Goal: Navigation & Orientation: Find specific page/section

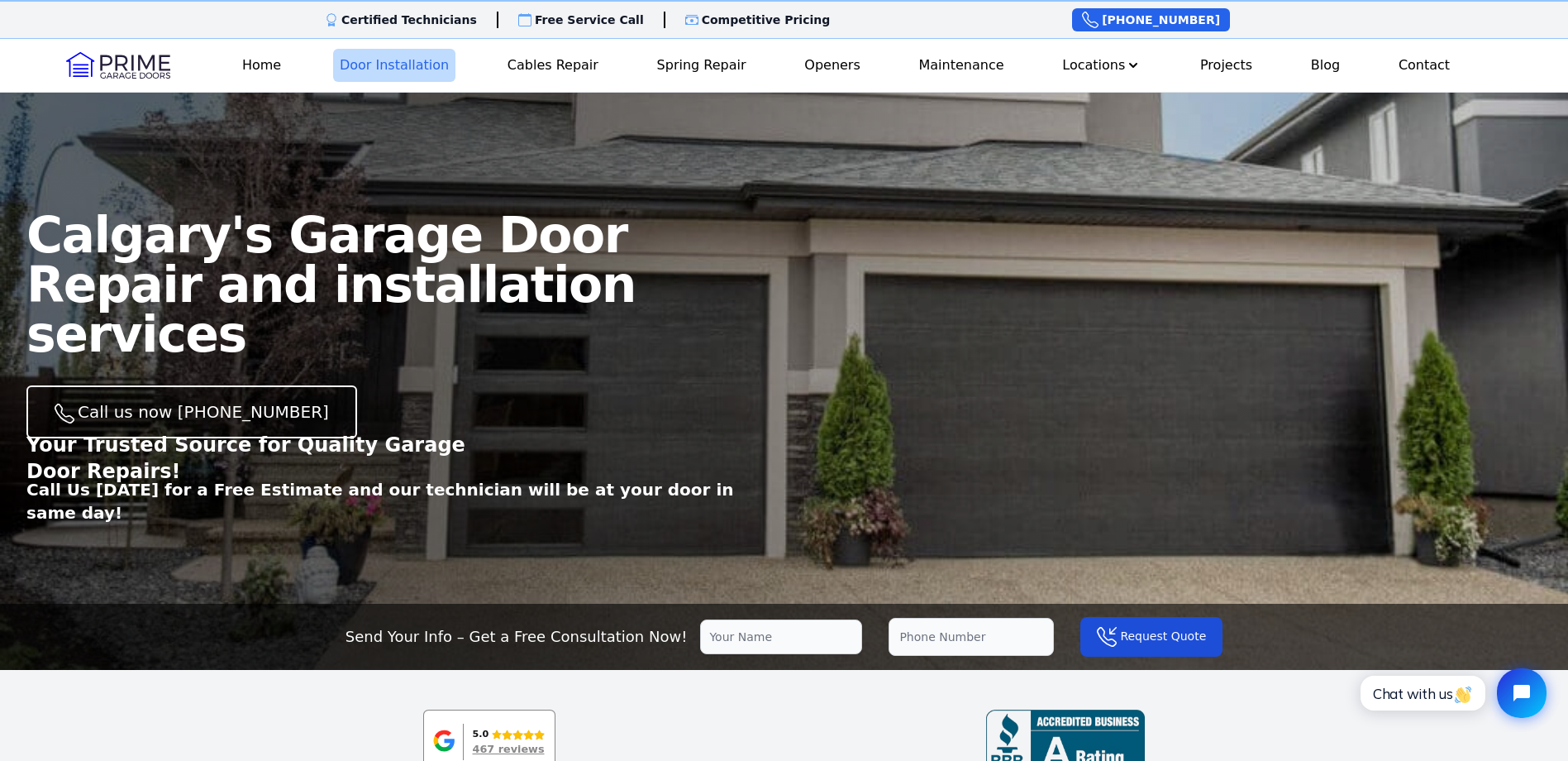
click at [414, 63] on link "Door Installation" at bounding box center [394, 65] width 122 height 33
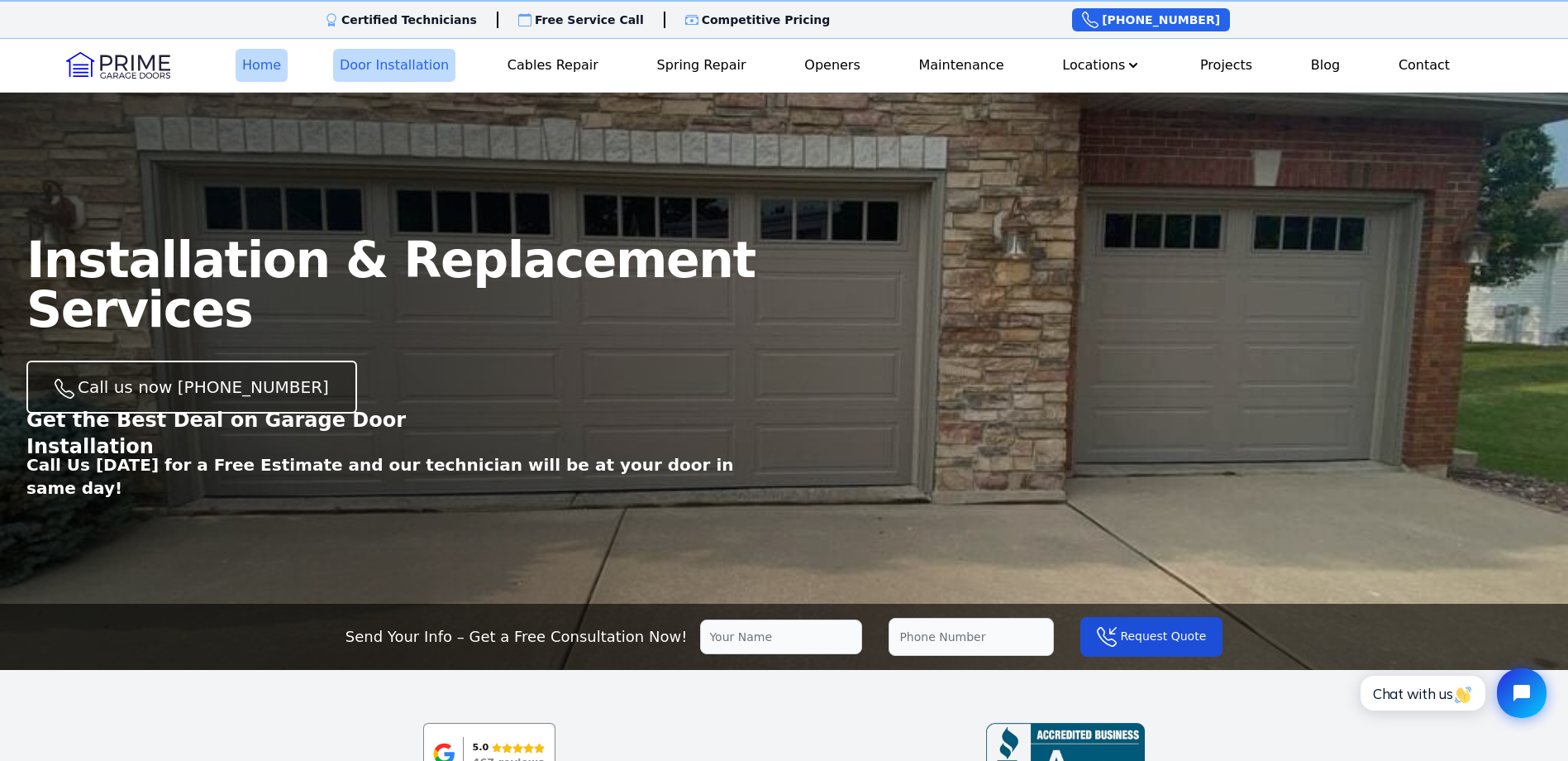
click at [275, 65] on link "Home" at bounding box center [261, 65] width 52 height 33
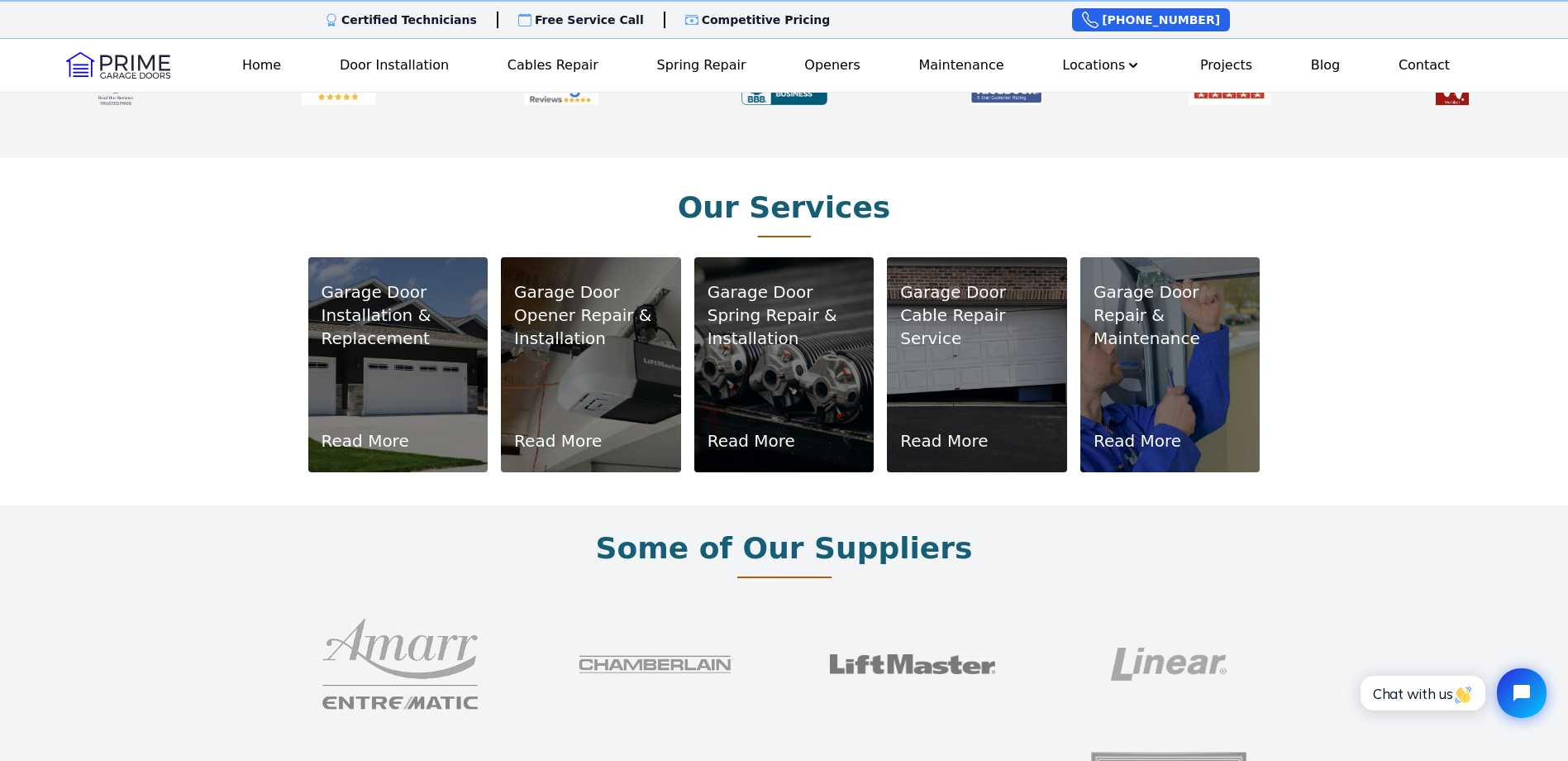
scroll to position [489, 0]
